Goal: Check status: Check status

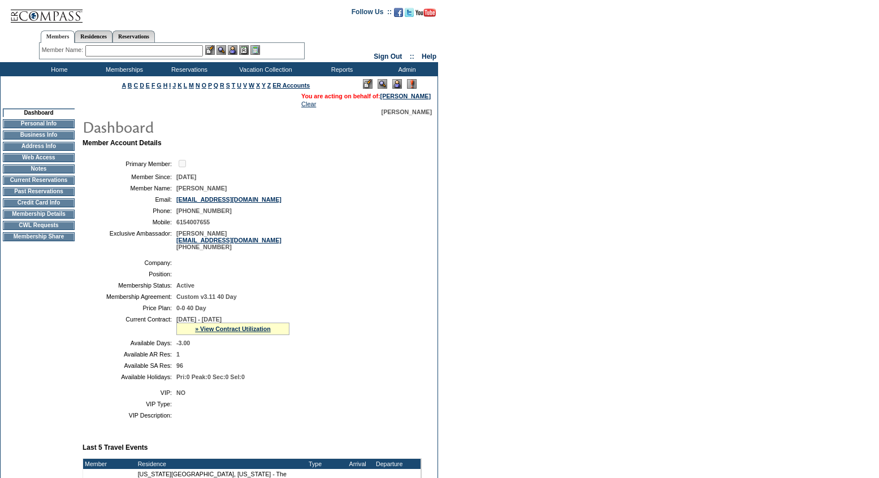
click at [36, 185] on td "Current Reservations" at bounding box center [39, 180] width 72 height 9
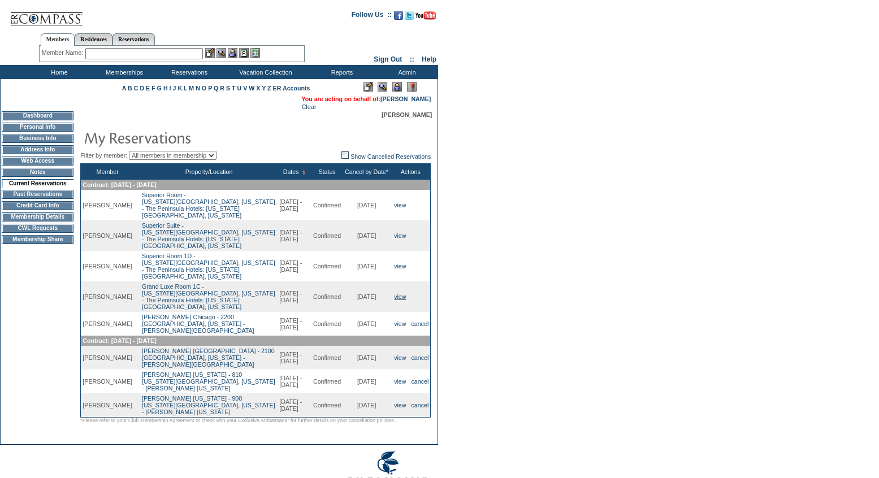
click at [396, 293] on link "view" at bounding box center [400, 296] width 12 height 7
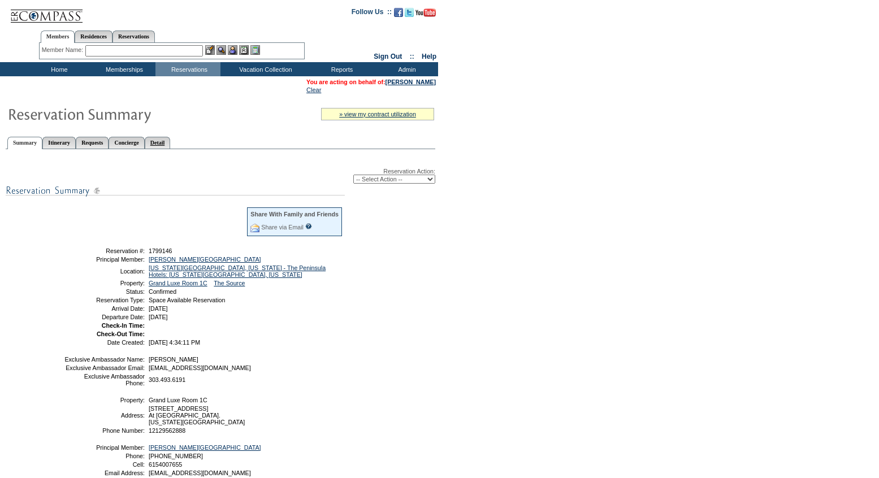
click at [171, 145] on link "Detail" at bounding box center [158, 143] width 26 height 12
